Goal: Book appointment/travel/reservation

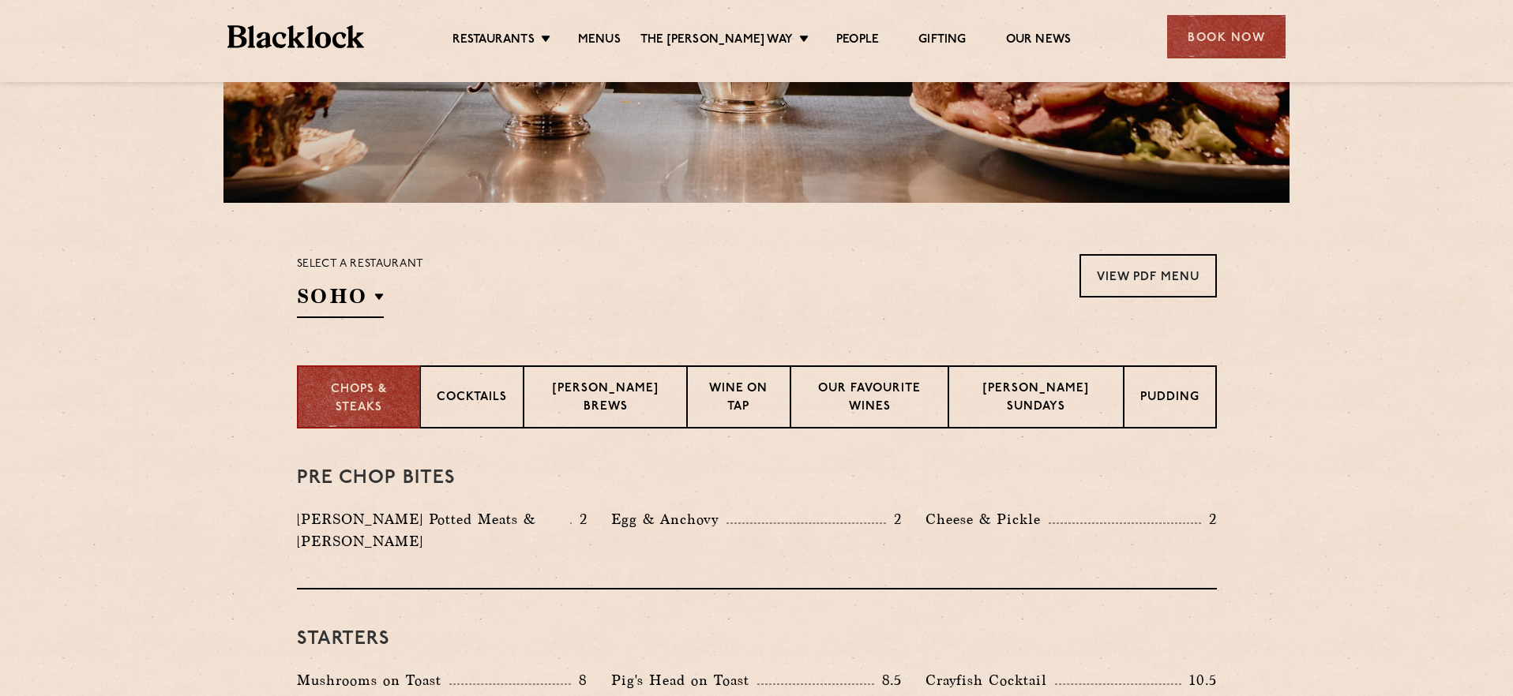
scroll to position [367, 0]
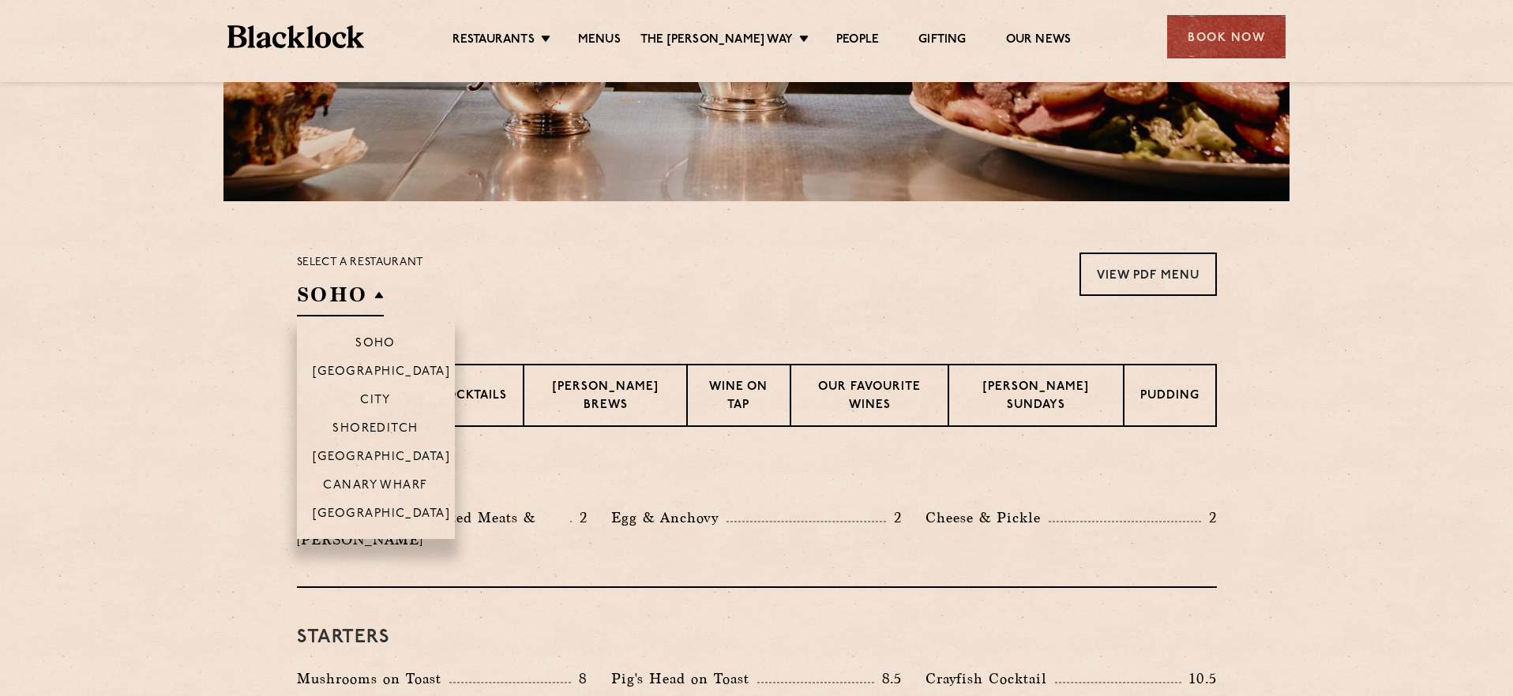
click at [372, 306] on h2 "SOHO" at bounding box center [340, 299] width 87 height 36
click at [390, 511] on p "[GEOGRAPHIC_DATA]" at bounding box center [382, 516] width 138 height 16
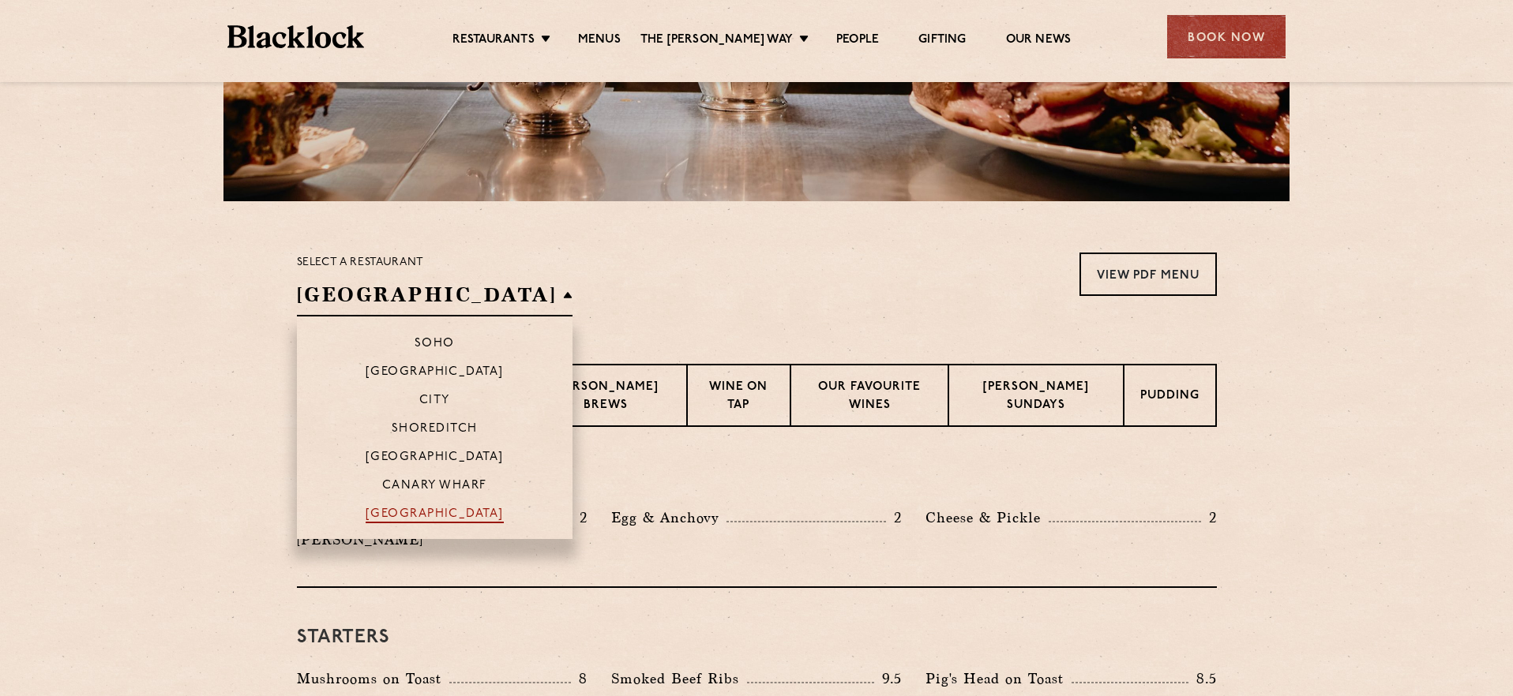
click at [369, 510] on p "[GEOGRAPHIC_DATA]" at bounding box center [435, 516] width 138 height 16
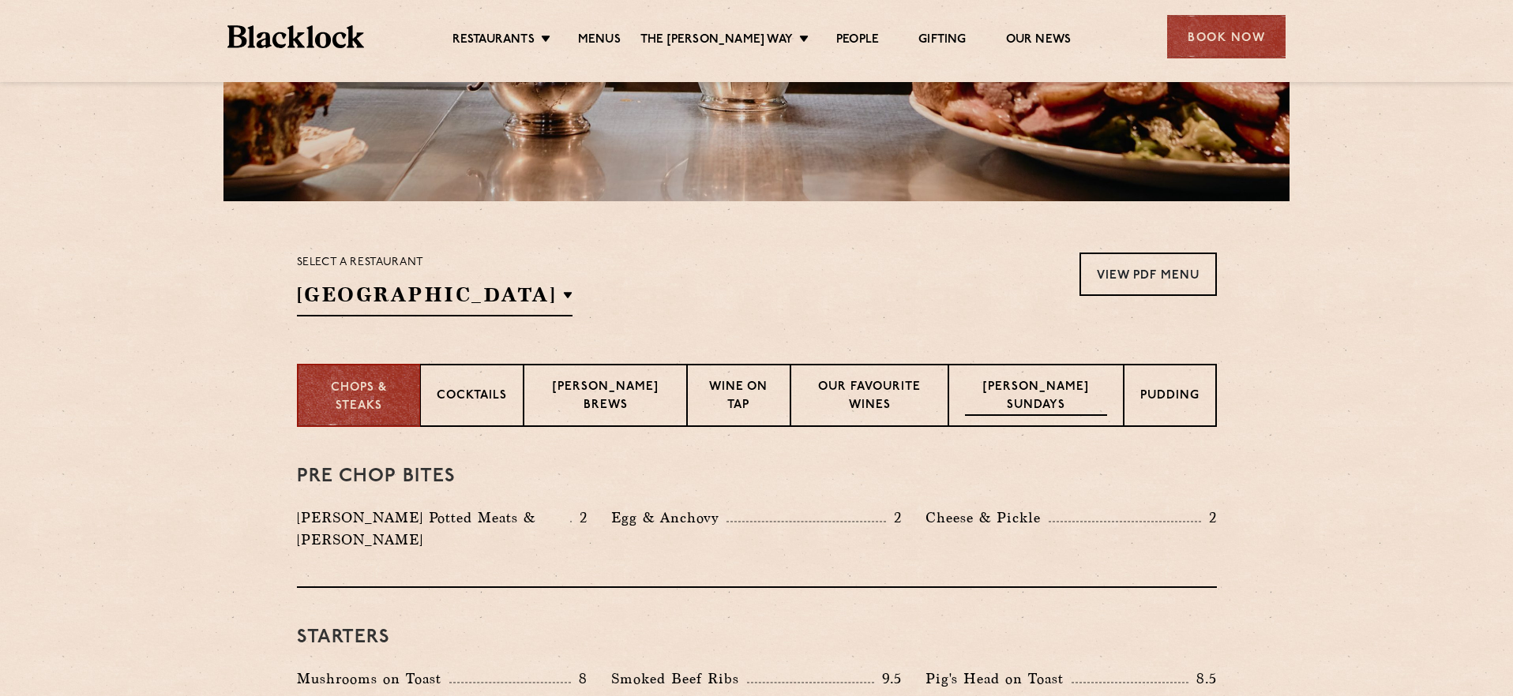
click at [1068, 382] on p "[PERSON_NAME] Sundays" at bounding box center [1036, 397] width 142 height 37
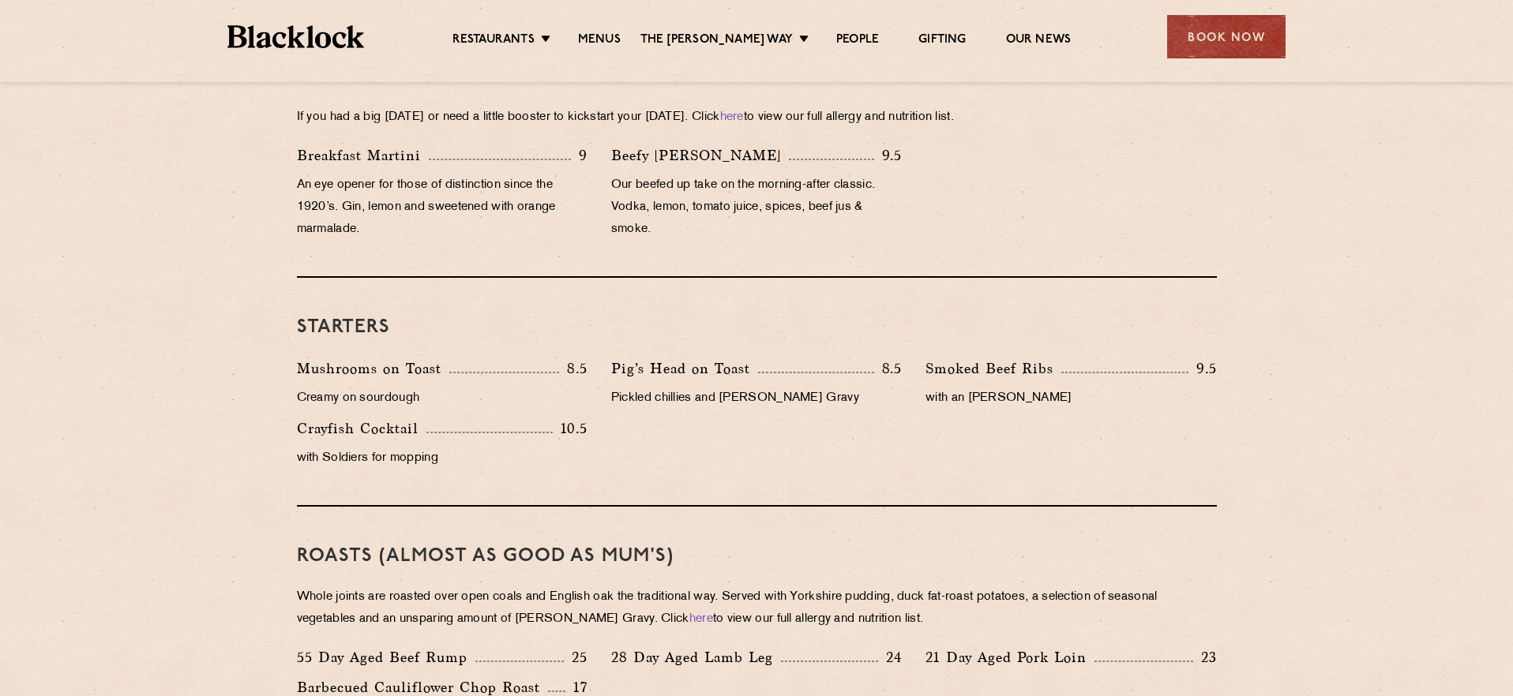
scroll to position [767, 0]
click at [1238, 32] on div "Book Now" at bounding box center [1226, 36] width 118 height 43
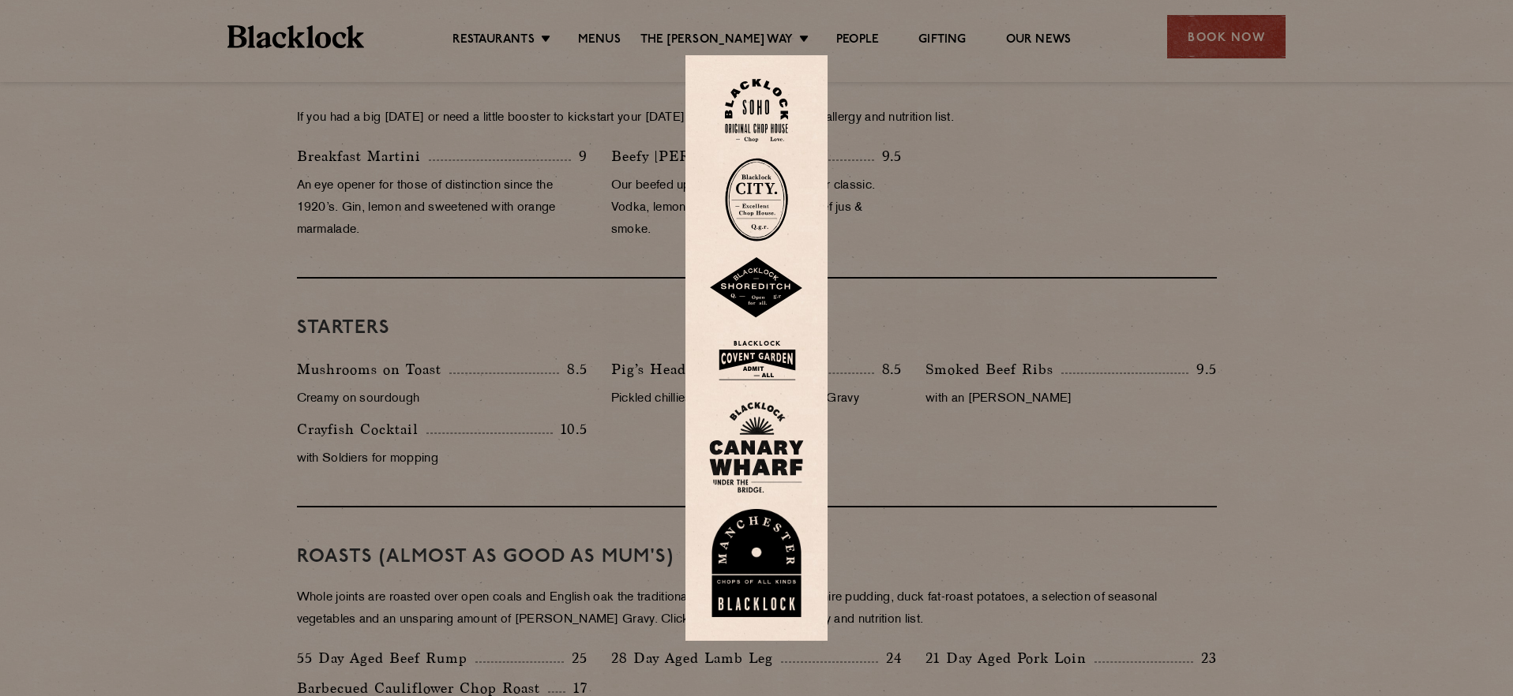
click at [738, 527] on img at bounding box center [756, 563] width 95 height 109
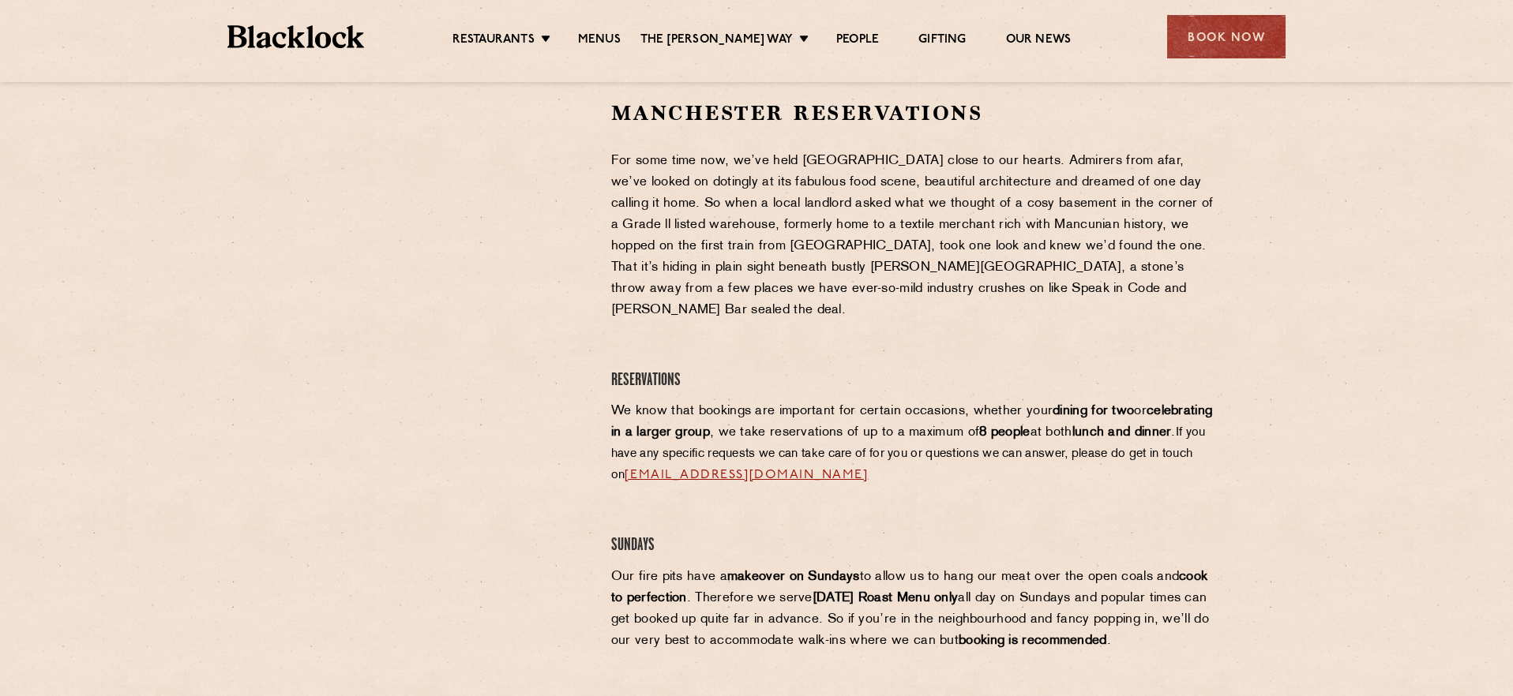
scroll to position [519, 0]
